Goal: Task Accomplishment & Management: Manage account settings

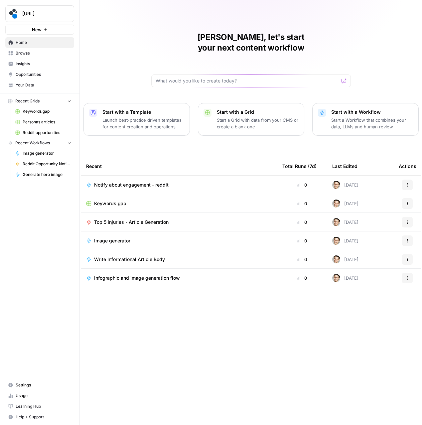
click at [58, 10] on button "[URL]" at bounding box center [39, 13] width 69 height 17
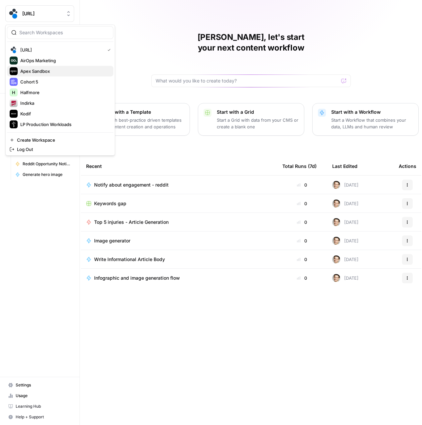
click at [45, 70] on span "Apex Sandbox" at bounding box center [64, 71] width 88 height 7
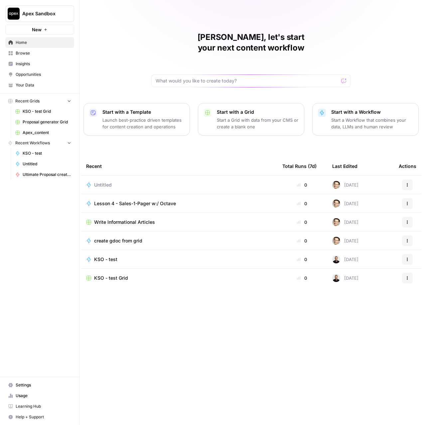
click at [28, 386] on span "Settings" at bounding box center [44, 385] width 56 height 6
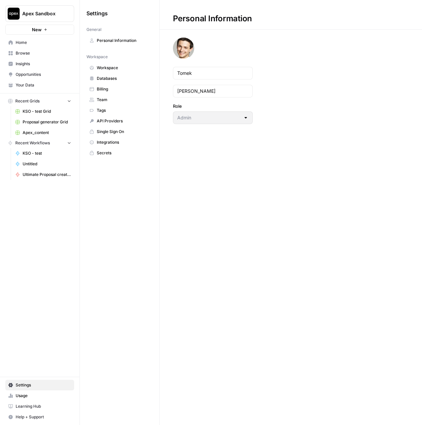
click at [115, 98] on span "Team" at bounding box center [123, 100] width 53 height 6
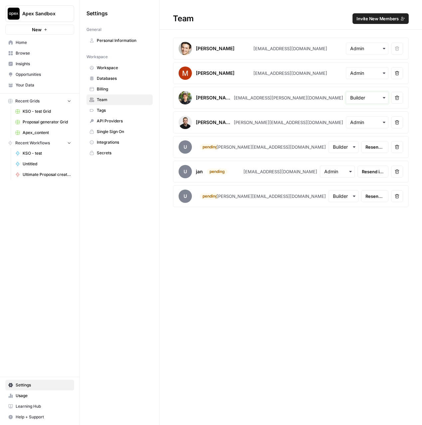
click at [367, 99] on input "text" at bounding box center [367, 97] width 34 height 7
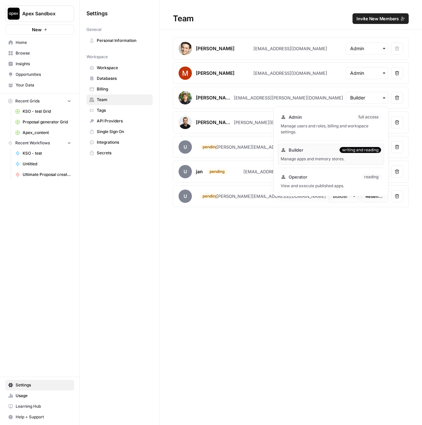
click at [313, 129] on div "Manage users and roles, billing and workspace settings." at bounding box center [331, 129] width 100 height 12
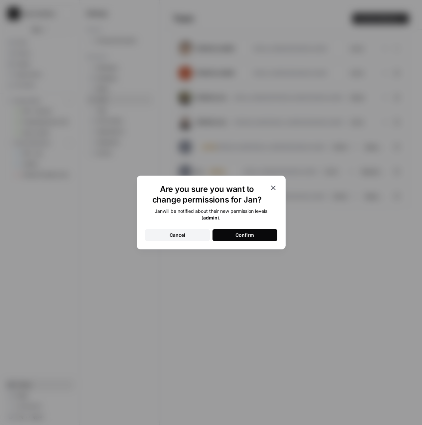
click at [228, 235] on button "Confirm" at bounding box center [244, 235] width 65 height 12
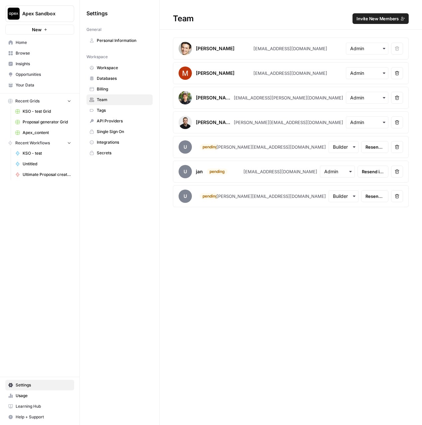
click at [32, 53] on span "Browse" at bounding box center [44, 53] width 56 height 6
